Goal: Task Accomplishment & Management: Manage account settings

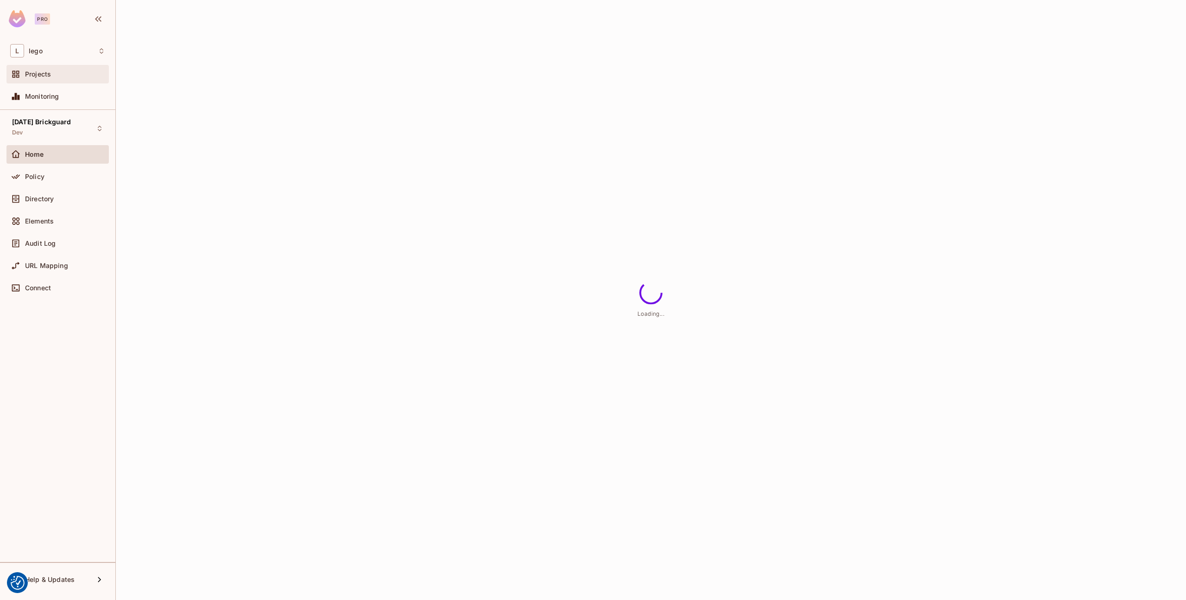
click at [44, 74] on span "Projects" at bounding box center [38, 73] width 26 height 7
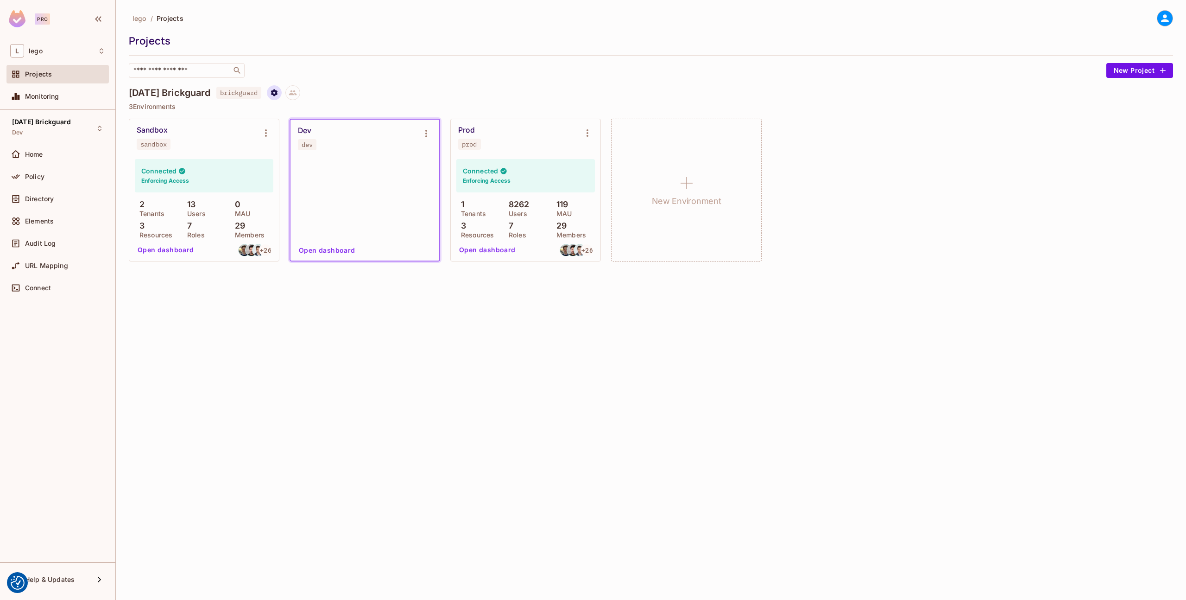
click at [278, 90] on icon "Project settings" at bounding box center [274, 92] width 8 height 8
click at [306, 85] on div at bounding box center [593, 300] width 1186 height 600
click at [297, 95] on icon at bounding box center [293, 92] width 8 height 8
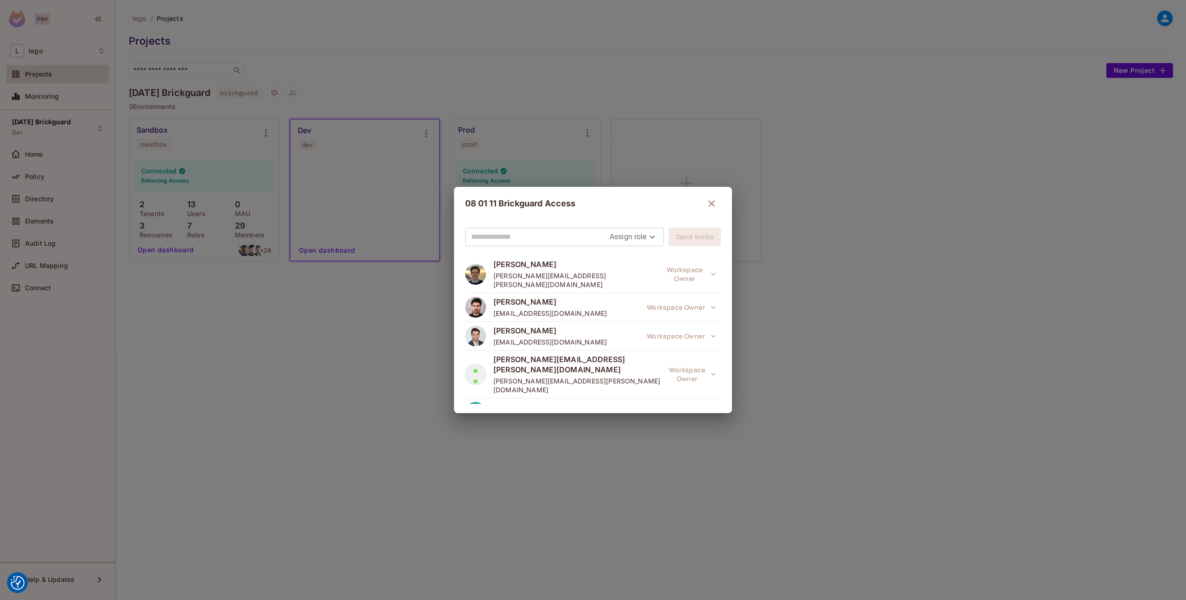
click at [514, 236] on input "text" at bounding box center [540, 236] width 139 height 15
click at [582, 210] on div "08 01 11 Brickguard Access" at bounding box center [593, 203] width 256 height 19
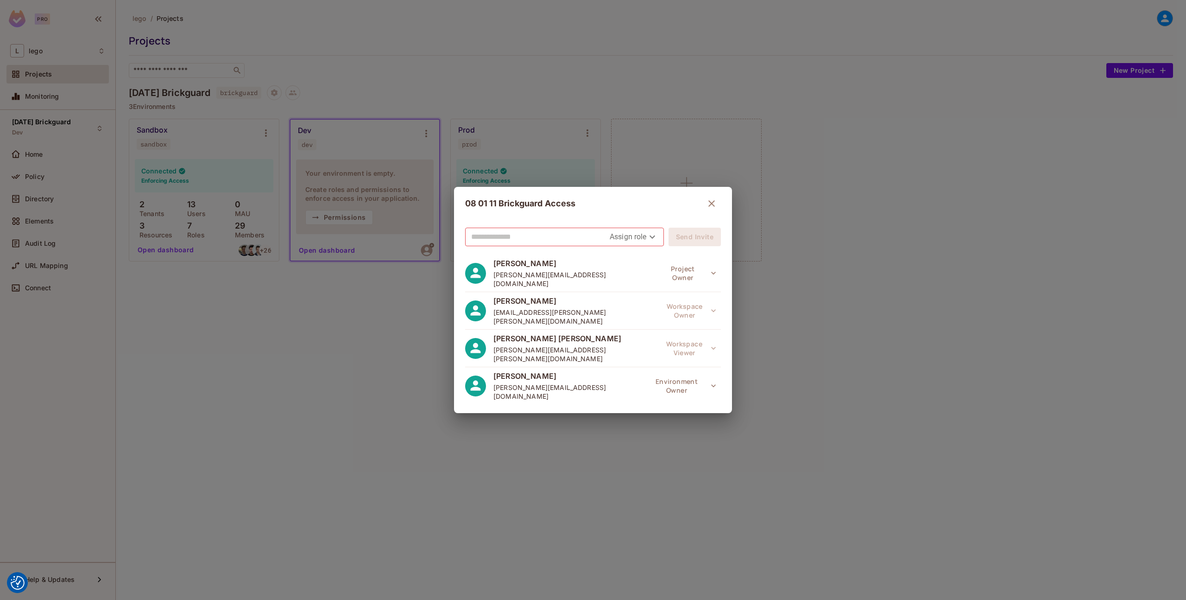
scroll to position [703, 0]
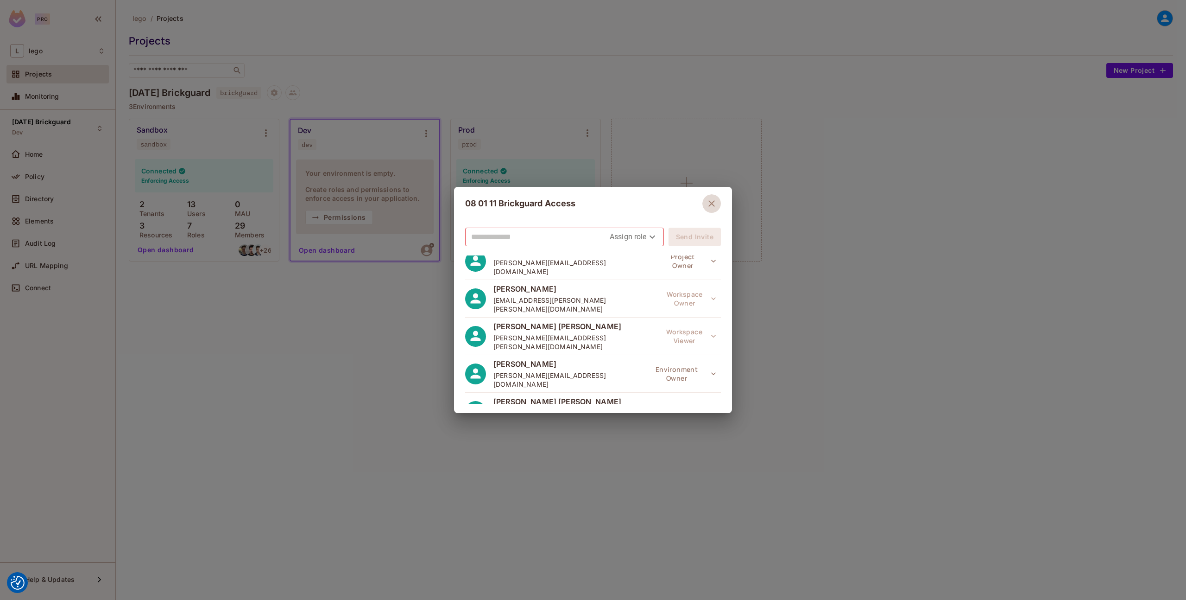
click at [712, 199] on icon "button" at bounding box center [711, 203] width 11 height 11
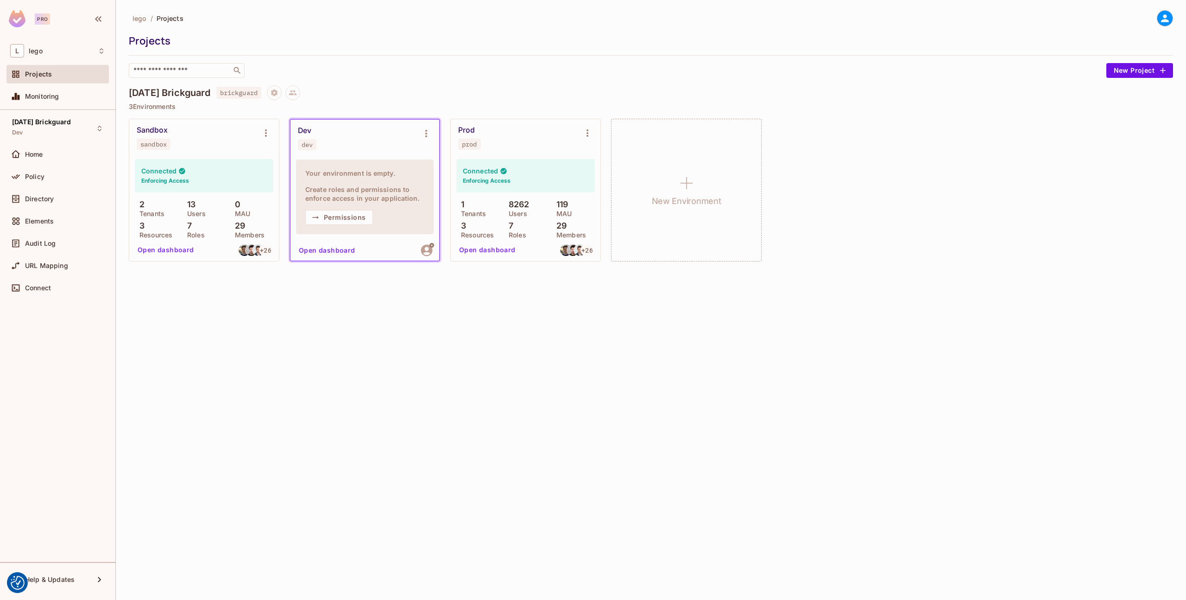
click at [467, 348] on div "lego / Projects Projects ​ New Project [DATE] Brickguard brickguard 3 Environme…" at bounding box center [651, 300] width 1070 height 600
click at [297, 89] on icon at bounding box center [293, 92] width 8 height 8
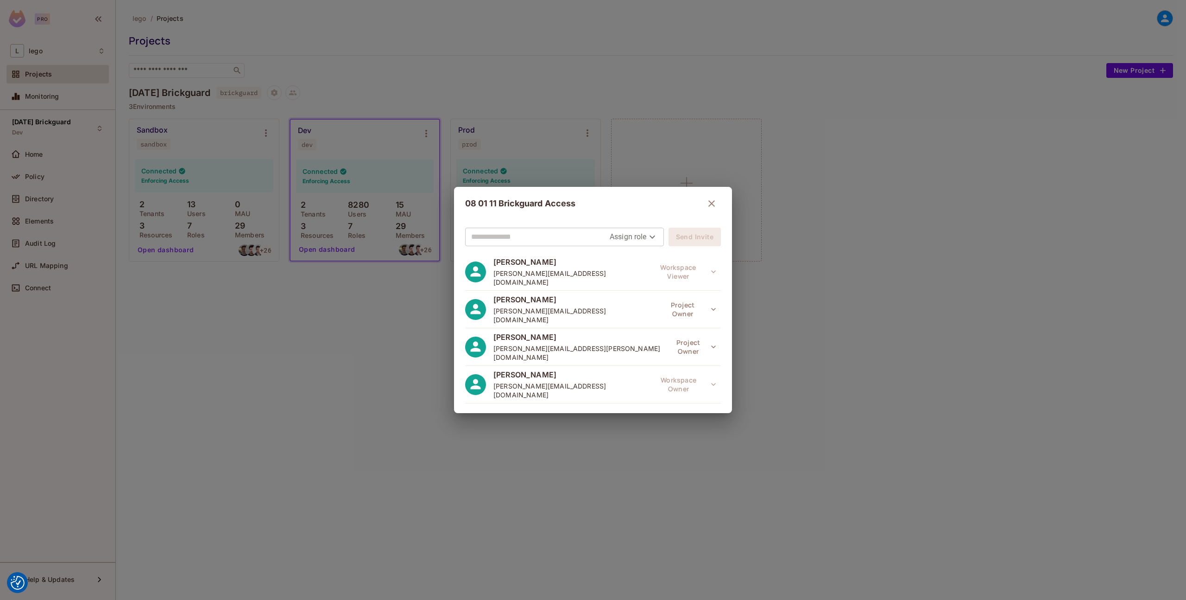
scroll to position [272, 0]
click at [508, 240] on input "text" at bounding box center [540, 236] width 139 height 15
type input "****"
click at [530, 233] on input "****" at bounding box center [540, 236] width 139 height 15
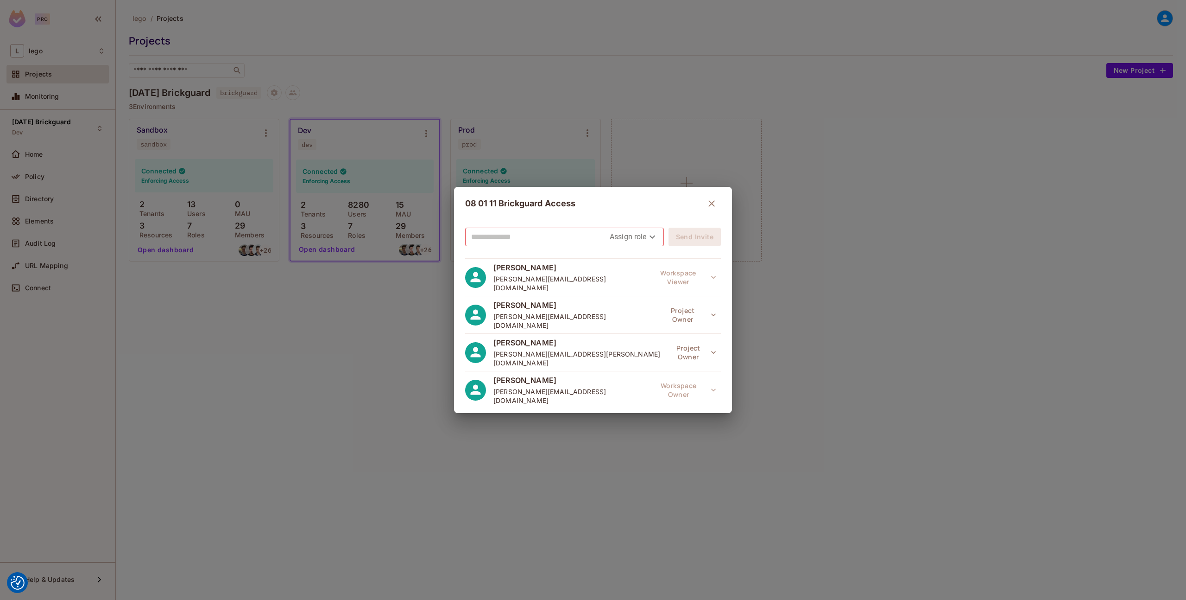
click at [777, 283] on div "08 01 11 Brickguard Access Assign role Send Invite [PERSON_NAME] [PERSON_NAME][…" at bounding box center [593, 300] width 1186 height 600
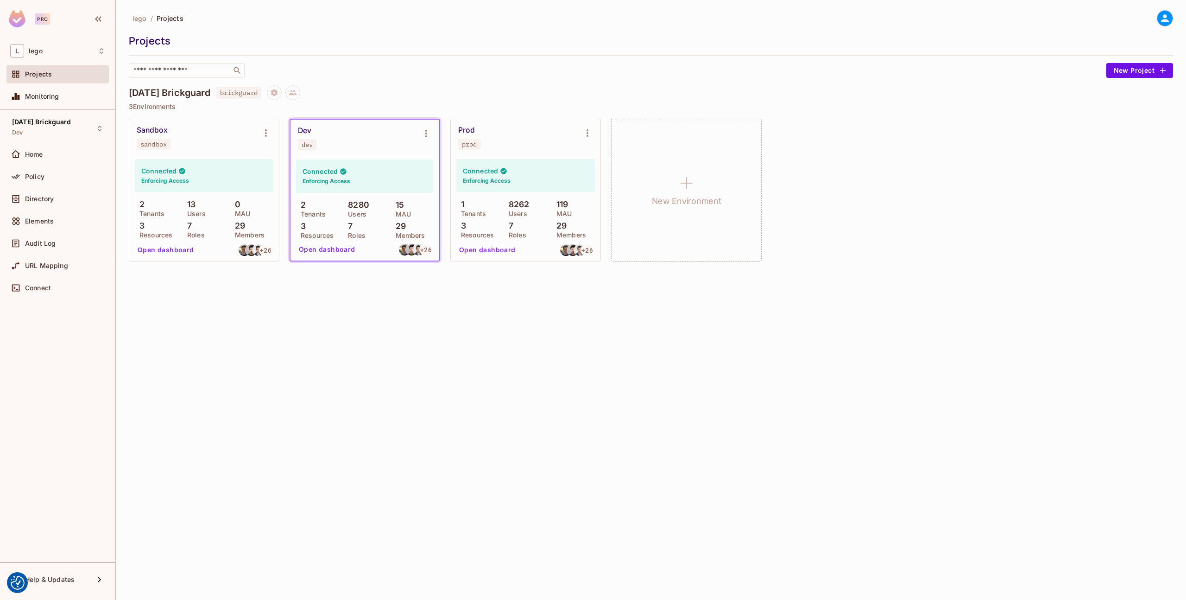
click at [408, 82] on div "lego / Projects Projects ​ New Project 08.01.11 Brickguard brickguard 3 Environ…" at bounding box center [651, 140] width 1044 height 261
